Goal: Obtain resource: Obtain resource

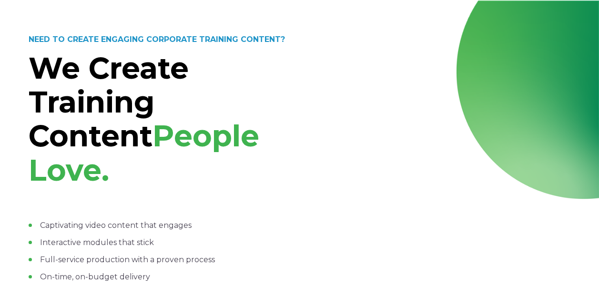
scroll to position [954, 0]
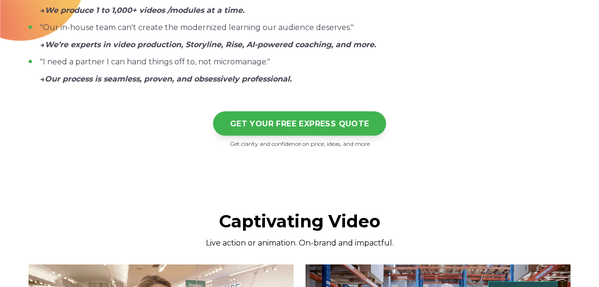
click at [310, 112] on link "GET YOUR FREE EXPRESS QUOTE" at bounding box center [300, 124] width 174 height 24
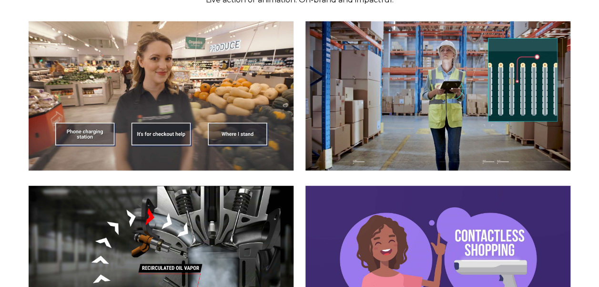
scroll to position [1097, 0]
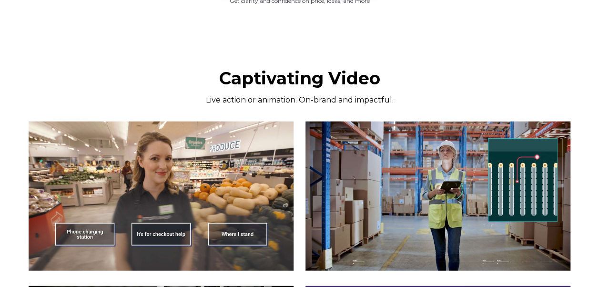
click at [362, 122] on img at bounding box center [438, 196] width 265 height 149
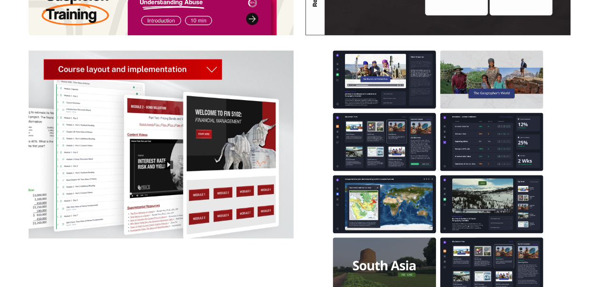
scroll to position [1859, 0]
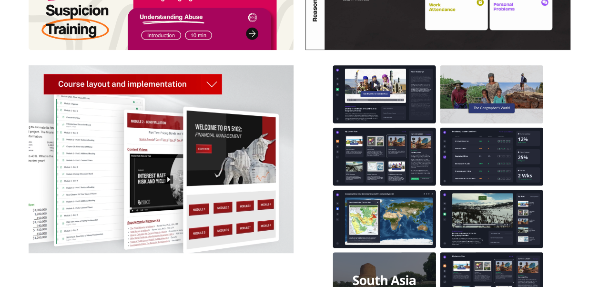
click at [207, 65] on img at bounding box center [161, 158] width 265 height 187
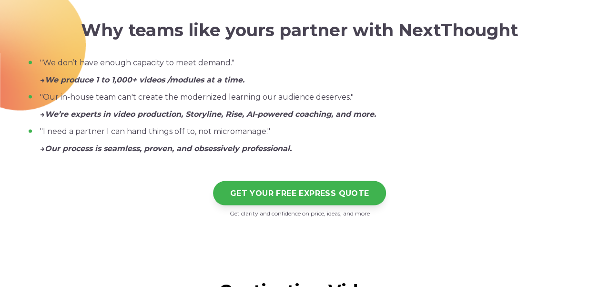
scroll to position [906, 0]
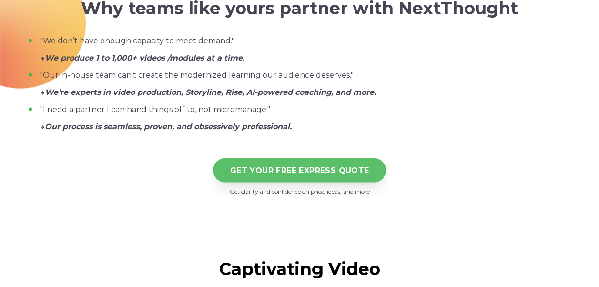
click at [328, 158] on link "GET YOUR FREE EXPRESS QUOTE" at bounding box center [300, 170] width 174 height 24
click at [311, 158] on link "GET YOUR FREE EXPRESS QUOTE" at bounding box center [300, 170] width 174 height 24
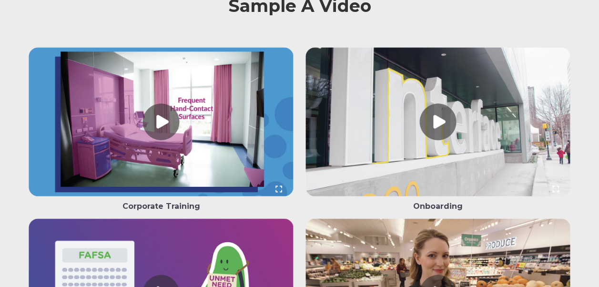
scroll to position [2289, 0]
click at [169, 80] on link at bounding box center [161, 124] width 265 height 154
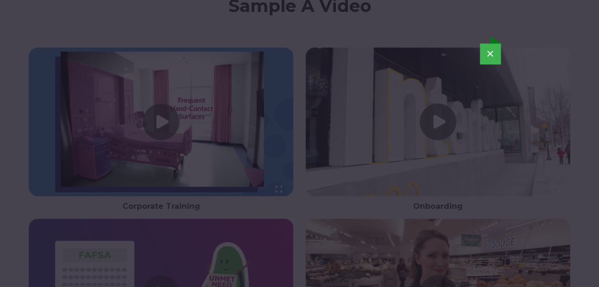
click at [485, 44] on button "×" at bounding box center [490, 53] width 21 height 21
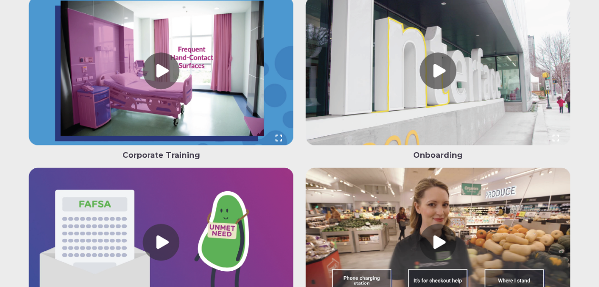
scroll to position [2384, 0]
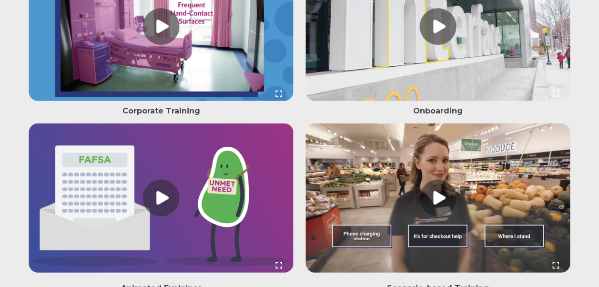
click at [168, 162] on link at bounding box center [161, 200] width 265 height 154
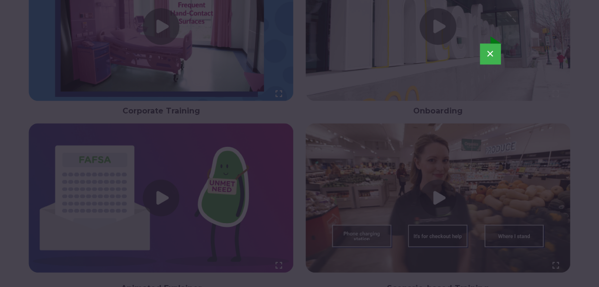
click at [492, 53] on button "×" at bounding box center [490, 53] width 21 height 21
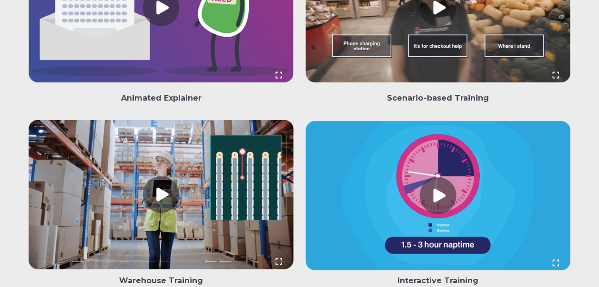
scroll to position [2575, 0]
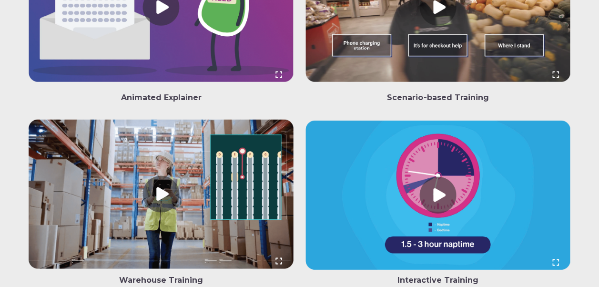
click at [440, 153] on link at bounding box center [438, 197] width 265 height 154
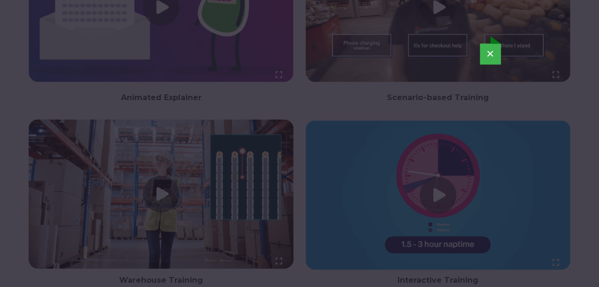
click at [498, 57] on button "×" at bounding box center [490, 53] width 21 height 21
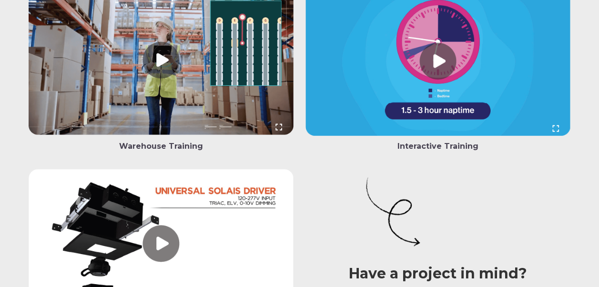
scroll to position [2765, 0]
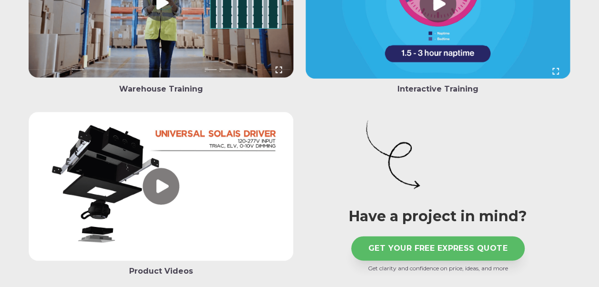
click at [421, 236] on link "GET YOUR FREE EXPRESS QUOTE" at bounding box center [438, 248] width 174 height 24
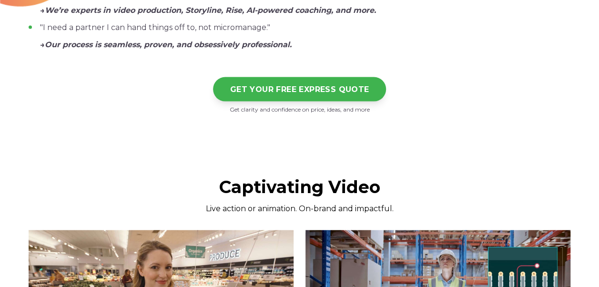
scroll to position [954, 0]
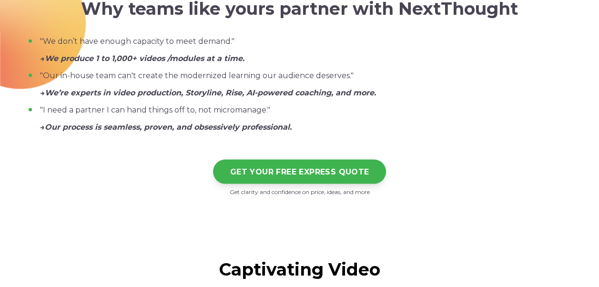
scroll to position [954, 0]
